Goal: Task Accomplishment & Management: Manage account settings

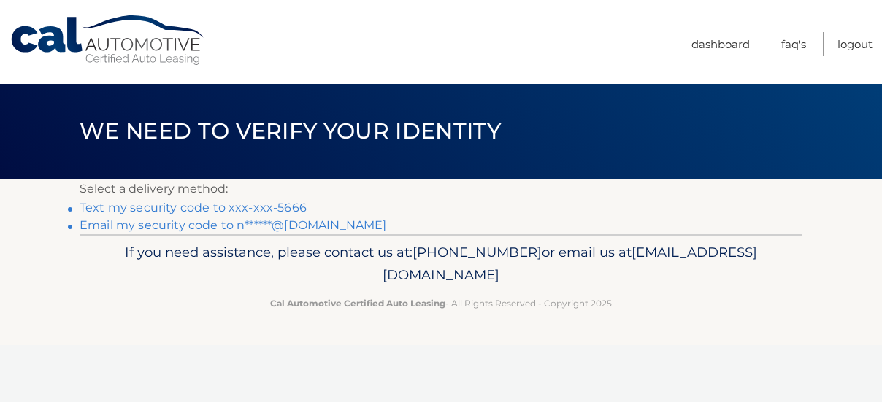
click at [237, 202] on link "Text my security code to xxx-xxx-5666" at bounding box center [193, 208] width 227 height 14
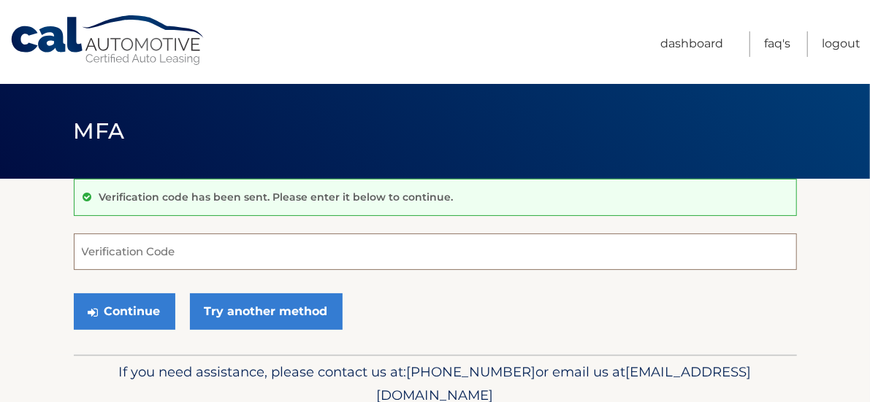
click at [133, 256] on input "Verification Code" at bounding box center [435, 252] width 723 height 37
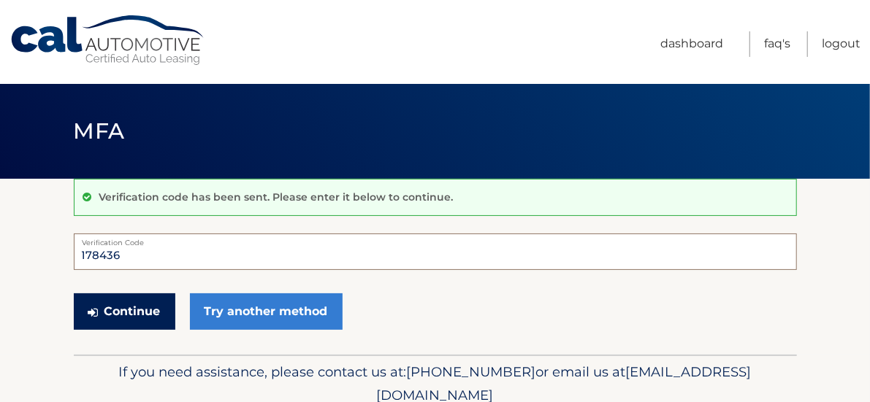
type input "178436"
click at [110, 316] on button "Continue" at bounding box center [125, 312] width 102 height 37
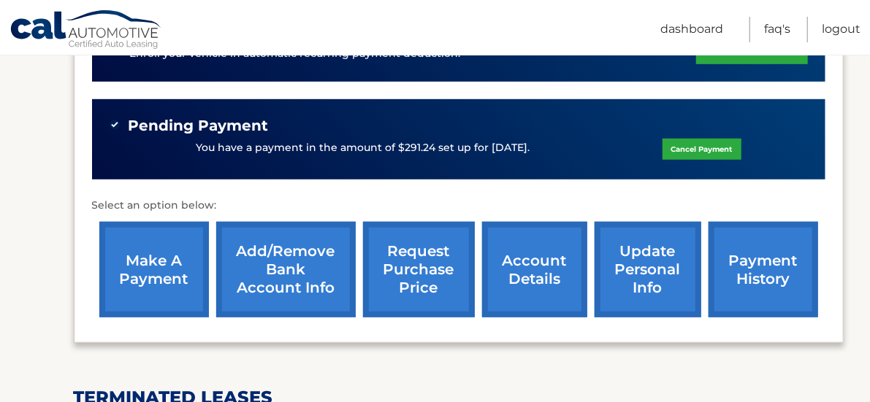
scroll to position [416, 0]
